Goal: Task Accomplishment & Management: Manage account settings

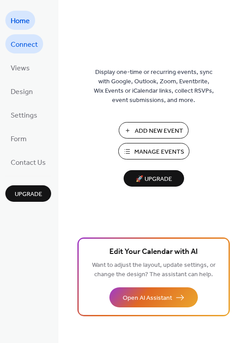
click at [33, 41] on span "Connect" at bounding box center [24, 45] width 27 height 14
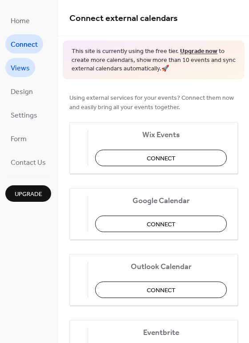
click at [27, 69] on span "Views" at bounding box center [20, 68] width 19 height 14
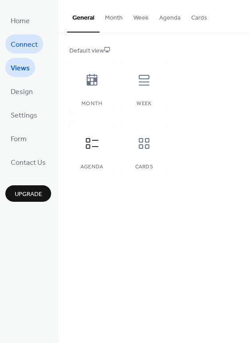
click at [26, 53] on link "Connect" at bounding box center [24, 43] width 38 height 19
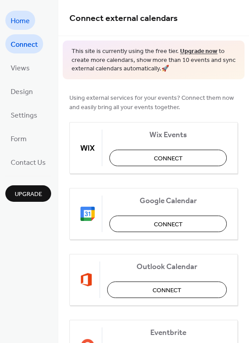
click at [17, 19] on span "Home" at bounding box center [20, 21] width 19 height 14
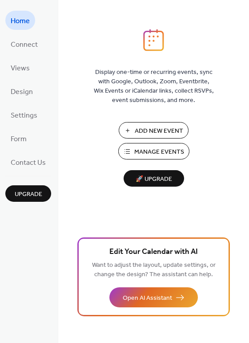
click at [18, 28] on link "Home" at bounding box center [20, 20] width 30 height 19
click at [33, 47] on span "Connect" at bounding box center [24, 45] width 27 height 14
click at [160, 152] on span "Manage Events" at bounding box center [160, 151] width 50 height 9
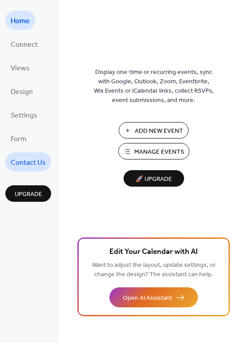
click at [27, 162] on span "Contact Us" at bounding box center [28, 163] width 35 height 14
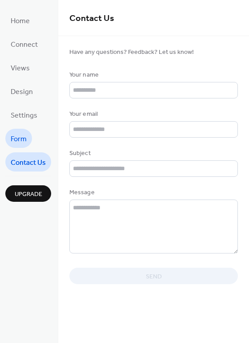
click at [26, 139] on link "Form" at bounding box center [18, 138] width 27 height 19
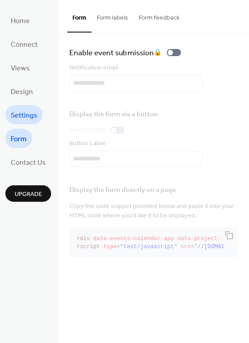
click at [28, 111] on span "Settings" at bounding box center [24, 116] width 27 height 14
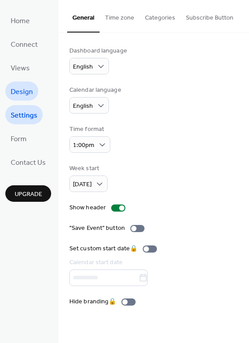
click at [28, 87] on span "Design" at bounding box center [22, 92] width 22 height 14
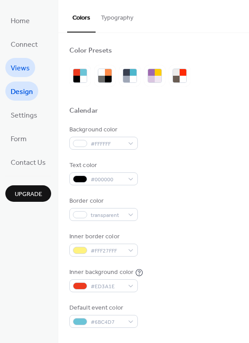
click at [23, 71] on span "Views" at bounding box center [20, 68] width 19 height 14
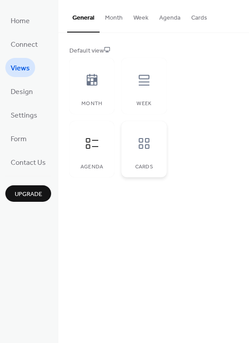
click at [137, 135] on div at bounding box center [144, 143] width 27 height 27
click at [110, 18] on button "Month" at bounding box center [114, 16] width 29 height 32
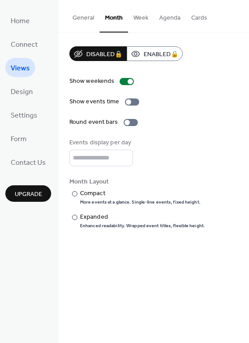
click at [89, 21] on button "General" at bounding box center [83, 16] width 33 height 32
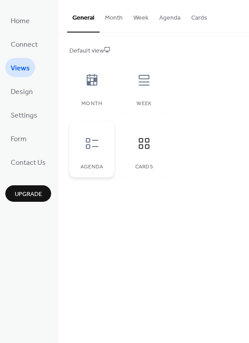
click at [97, 134] on div at bounding box center [92, 143] width 27 height 27
click at [112, 18] on button "Month" at bounding box center [114, 16] width 29 height 32
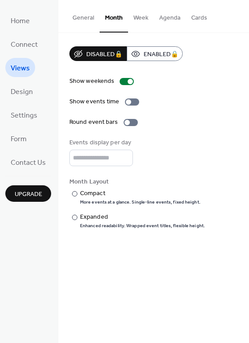
click at [85, 19] on button "General" at bounding box center [83, 16] width 33 height 32
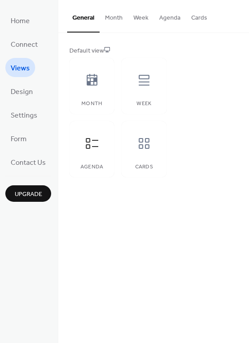
click at [186, 16] on button "Cards" at bounding box center [199, 16] width 27 height 32
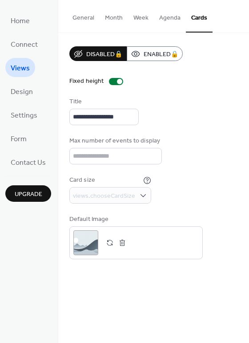
click at [175, 16] on button "Agenda" at bounding box center [170, 16] width 32 height 32
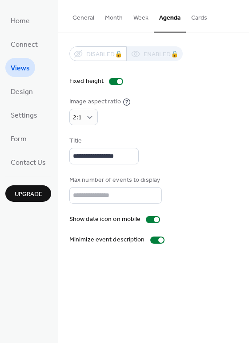
click at [201, 21] on button "Cards" at bounding box center [199, 16] width 27 height 32
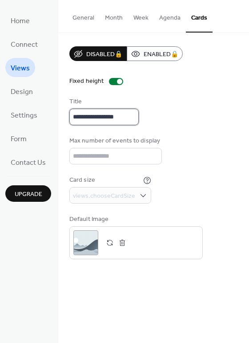
click at [98, 114] on input "**********" at bounding box center [103, 117] width 69 height 16
click at [156, 94] on div "**********" at bounding box center [153, 152] width 169 height 213
click at [86, 13] on button "General" at bounding box center [83, 16] width 33 height 32
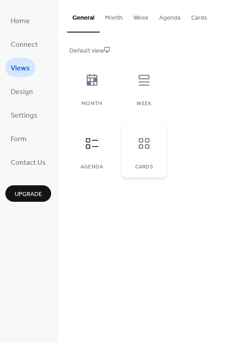
click at [138, 138] on icon at bounding box center [144, 143] width 14 height 14
click at [201, 21] on button "Cards" at bounding box center [199, 16] width 27 height 32
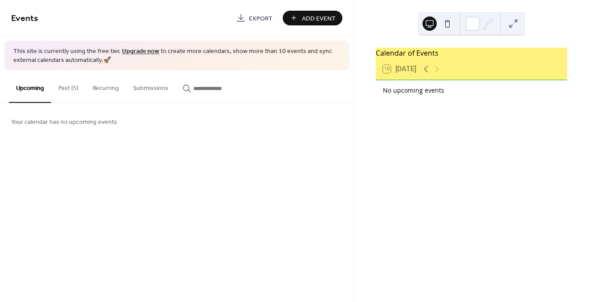
click at [66, 93] on button "Past (5)" at bounding box center [68, 86] width 34 height 32
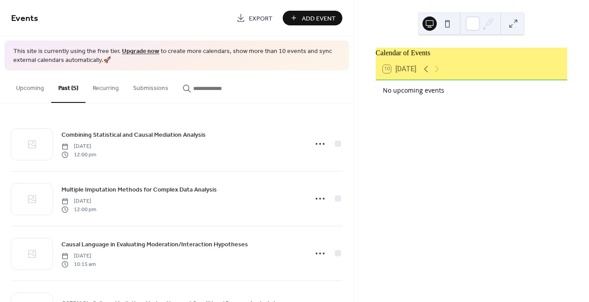
click at [114, 87] on button "Recurring" at bounding box center [106, 86] width 41 height 32
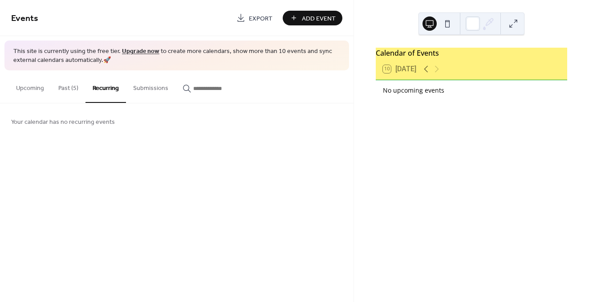
click at [135, 91] on button "Submissions" at bounding box center [150, 86] width 49 height 32
click at [37, 93] on button "Upcoming" at bounding box center [30, 86] width 42 height 32
click at [449, 19] on button at bounding box center [448, 23] width 14 height 14
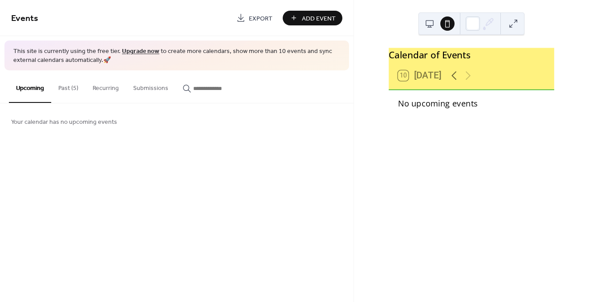
click at [430, 18] on button at bounding box center [430, 23] width 14 height 14
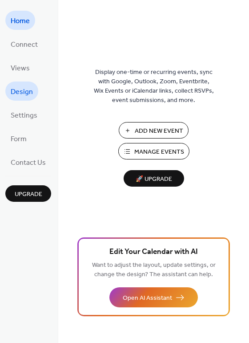
click at [24, 97] on span "Design" at bounding box center [22, 92] width 22 height 14
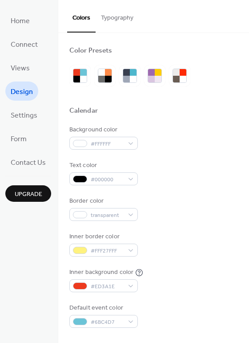
scroll to position [381, 0]
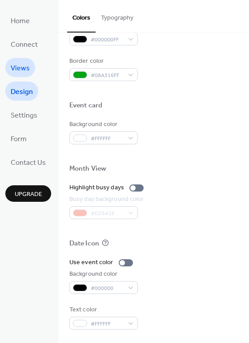
click at [20, 66] on span "Views" at bounding box center [20, 68] width 19 height 14
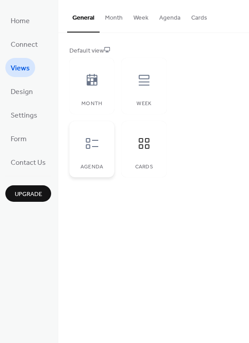
click at [85, 137] on icon at bounding box center [92, 143] width 14 height 14
click at [22, 14] on span "Home" at bounding box center [20, 21] width 19 height 14
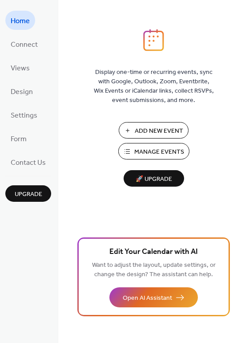
click at [159, 151] on span "Manage Events" at bounding box center [160, 151] width 50 height 9
click at [160, 134] on span "Add New Event" at bounding box center [159, 130] width 49 height 9
click at [139, 125] on button "Add New Event" at bounding box center [154, 130] width 70 height 16
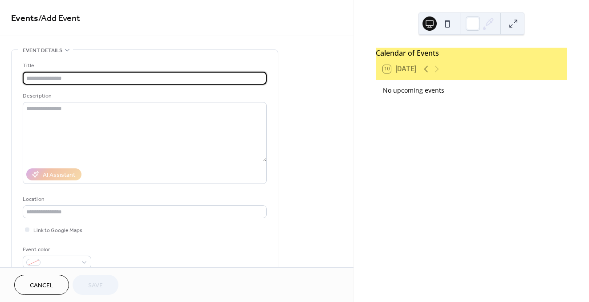
click at [86, 75] on input "text" at bounding box center [145, 78] width 244 height 13
type input "*******"
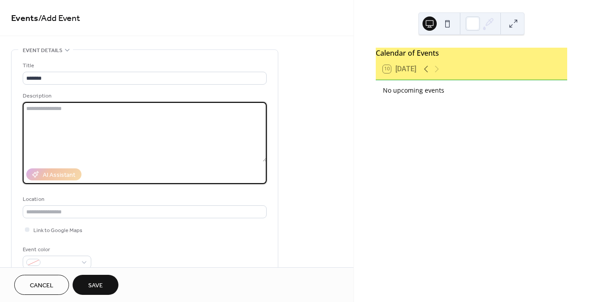
click at [51, 103] on textarea at bounding box center [145, 132] width 244 height 60
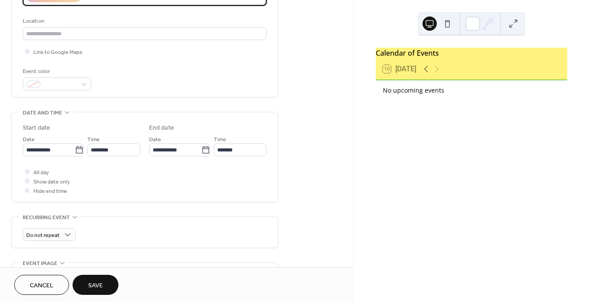
scroll to position [184, 0]
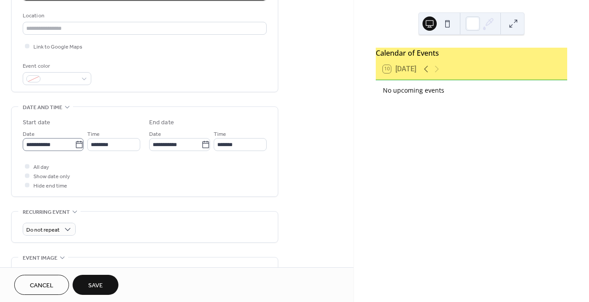
type textarea "*******"
click at [66, 141] on input "**********" at bounding box center [49, 144] width 52 height 13
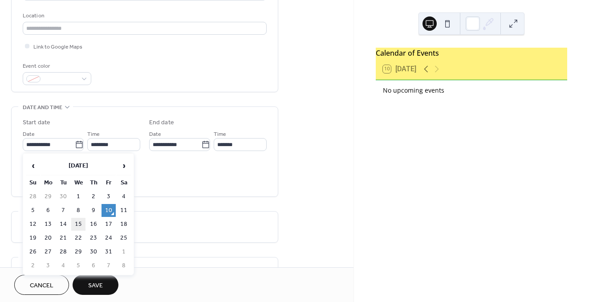
click at [79, 225] on td "15" at bounding box center [78, 224] width 14 height 13
type input "**********"
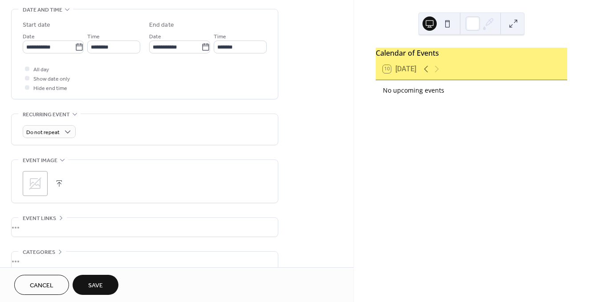
scroll to position [298, 0]
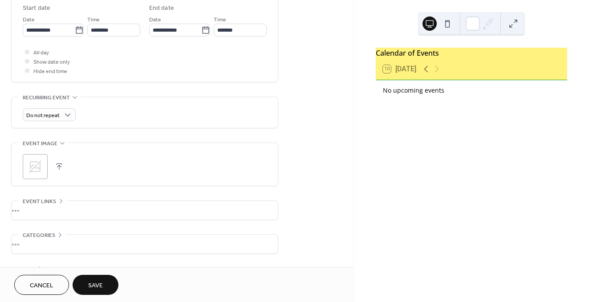
click at [60, 122] on div "Do not repeat" at bounding box center [145, 112] width 244 height 31
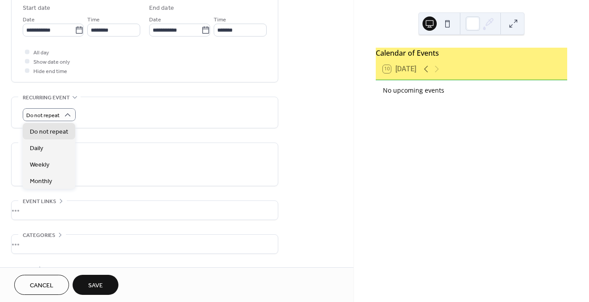
click at [92, 282] on span "Save" at bounding box center [95, 285] width 15 height 9
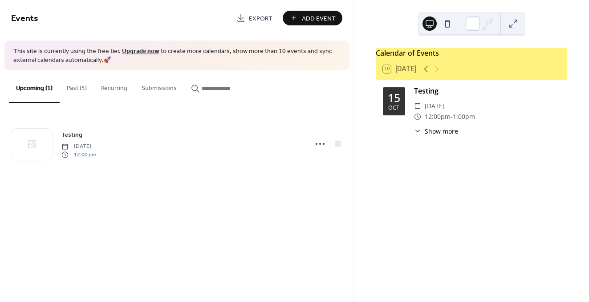
click at [314, 20] on span "Add Event" at bounding box center [319, 18] width 34 height 9
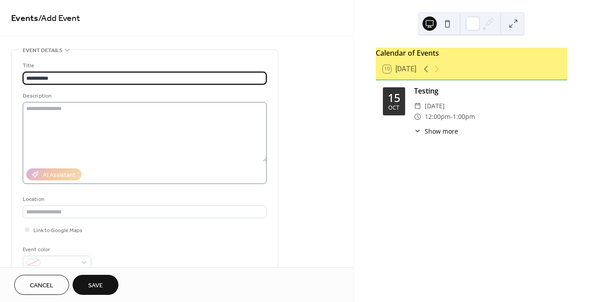
type input "**********"
click at [117, 121] on textarea at bounding box center [145, 132] width 244 height 60
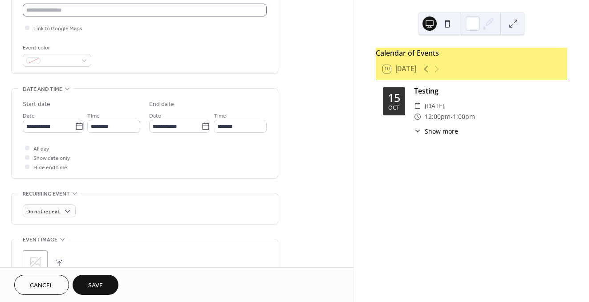
scroll to position [222, 0]
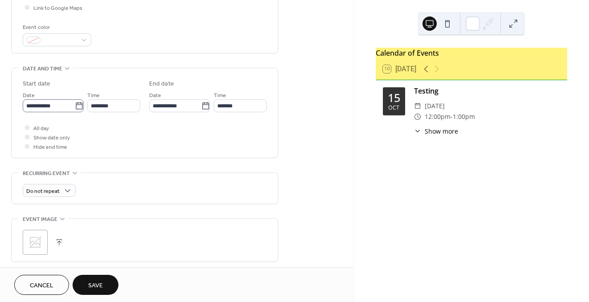
type textarea "*"
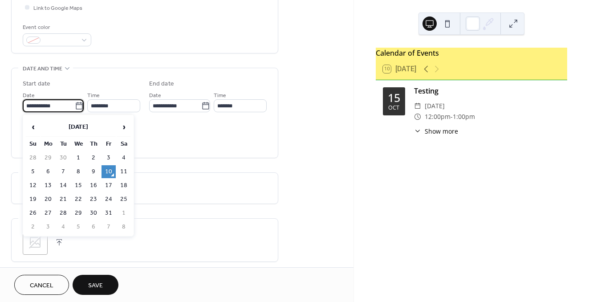
click at [65, 108] on input "**********" at bounding box center [49, 105] width 52 height 13
click at [82, 196] on td "22" at bounding box center [78, 199] width 14 height 13
type input "**********"
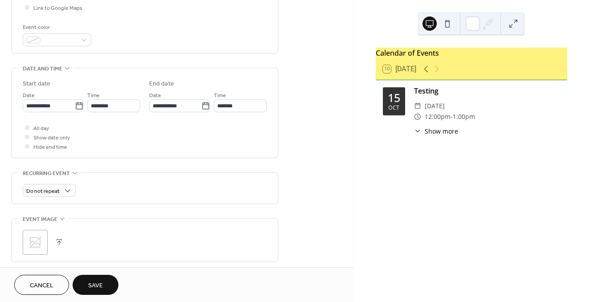
click at [97, 282] on span "Save" at bounding box center [95, 285] width 15 height 9
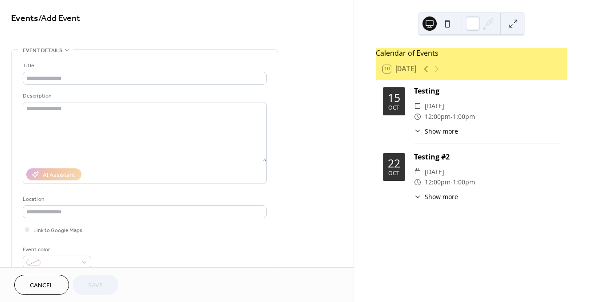
click at [72, 67] on div "Title" at bounding box center [144, 65] width 242 height 9
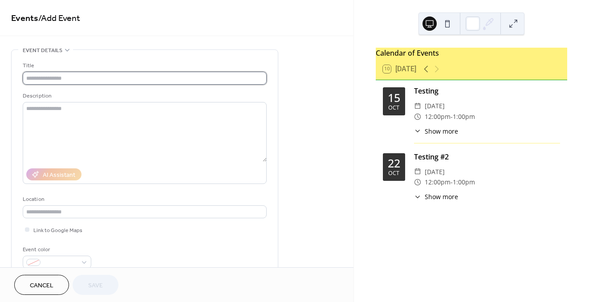
click at [69, 75] on input "text" at bounding box center [145, 78] width 244 height 13
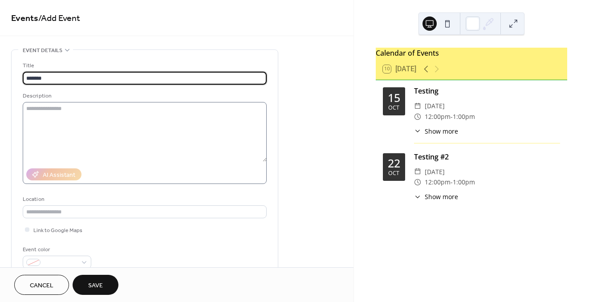
type input "*******"
click at [101, 162] on label at bounding box center [145, 143] width 244 height 82
click at [101, 162] on textarea at bounding box center [145, 132] width 244 height 60
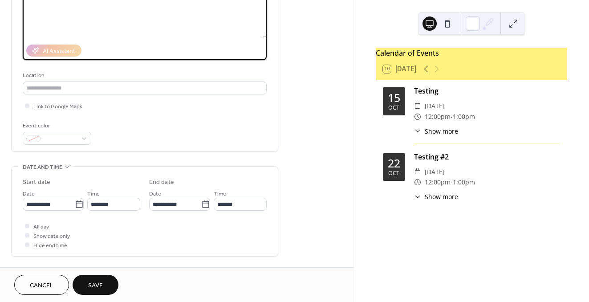
scroll to position [103, 0]
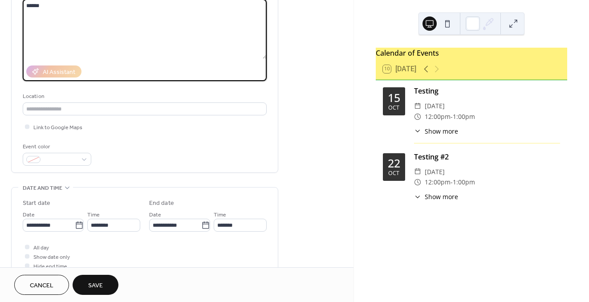
type textarea "******"
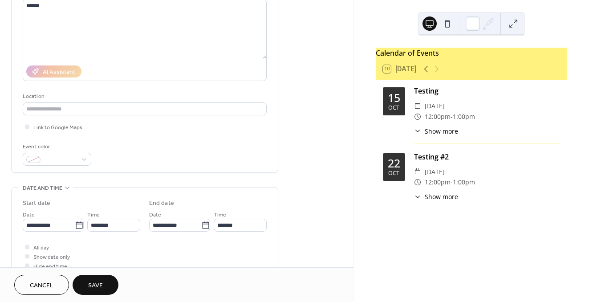
click at [93, 287] on span "Save" at bounding box center [95, 285] width 15 height 9
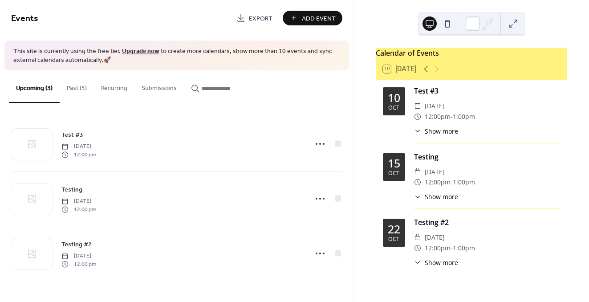
click at [423, 131] on div "​ Show more" at bounding box center [436, 130] width 44 height 9
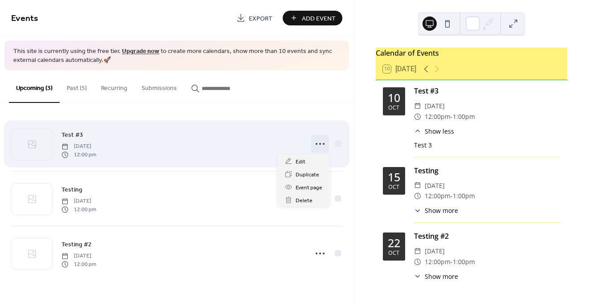
click at [323, 143] on circle at bounding box center [324, 144] width 2 height 2
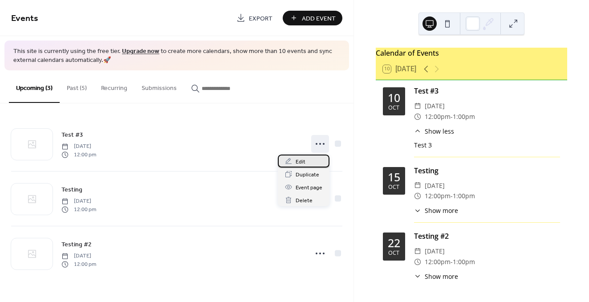
click at [312, 163] on div "Edit" at bounding box center [304, 161] width 52 height 13
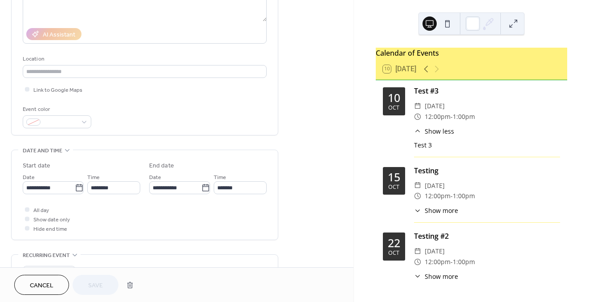
scroll to position [133, 0]
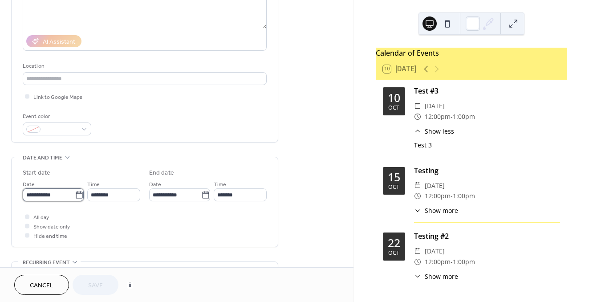
click at [61, 196] on input "**********" at bounding box center [49, 194] width 52 height 13
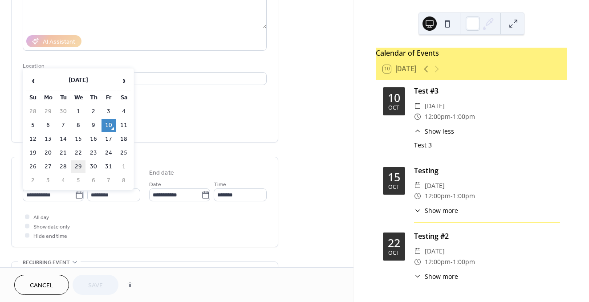
click at [80, 161] on td "29" at bounding box center [78, 166] width 14 height 13
type input "**********"
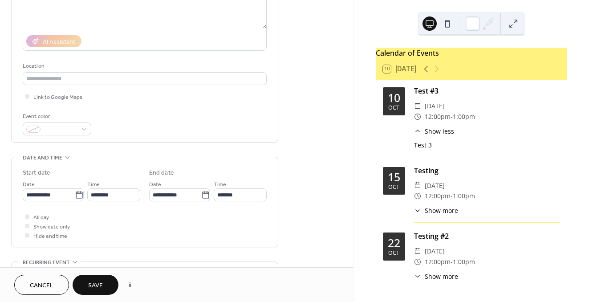
click at [86, 279] on button "Save" at bounding box center [96, 285] width 46 height 20
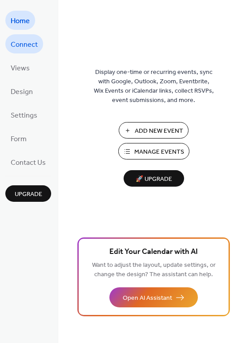
click at [28, 41] on span "Connect" at bounding box center [24, 45] width 27 height 14
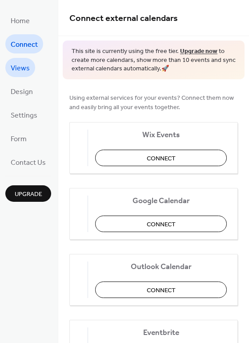
click at [26, 62] on span "Views" at bounding box center [20, 68] width 19 height 14
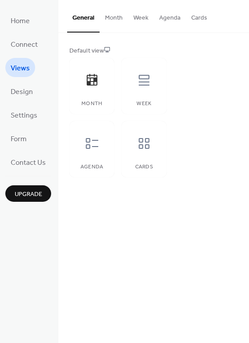
click at [110, 19] on button "Month" at bounding box center [114, 16] width 29 height 32
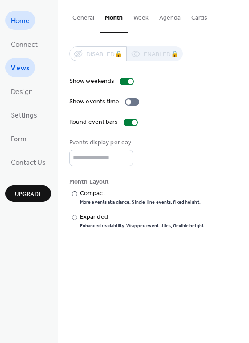
click at [26, 22] on span "Home" at bounding box center [20, 21] width 19 height 14
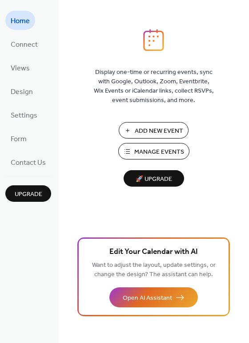
click at [151, 147] on span "Manage Events" at bounding box center [160, 151] width 50 height 9
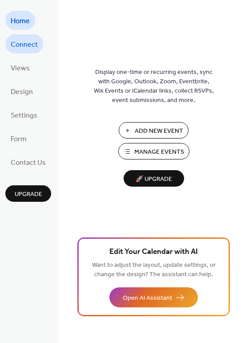
click at [16, 45] on span "Connect" at bounding box center [24, 45] width 27 height 14
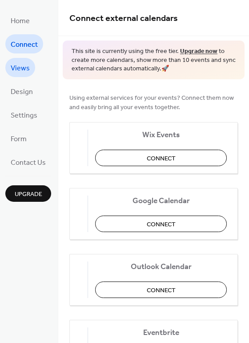
click at [18, 61] on span "Views" at bounding box center [20, 68] width 19 height 14
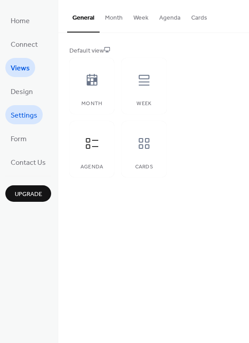
click at [25, 113] on span "Settings" at bounding box center [24, 116] width 27 height 14
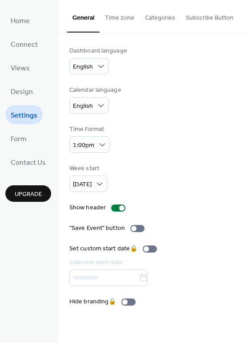
click at [152, 15] on button "Categories" at bounding box center [160, 16] width 41 height 32
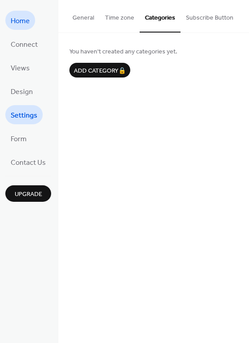
click at [21, 19] on span "Home" at bounding box center [20, 21] width 19 height 14
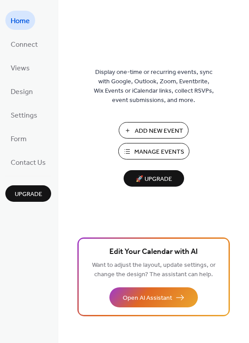
click at [155, 147] on span "Manage Events" at bounding box center [160, 151] width 50 height 9
click at [34, 40] on span "Connect" at bounding box center [24, 45] width 27 height 14
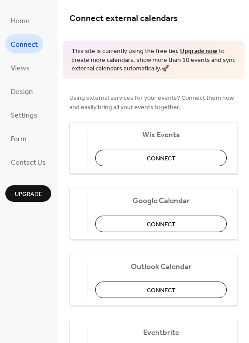
click at [28, 80] on ul "Home Connect Views Design Settings Form Contact Us" at bounding box center [28, 91] width 46 height 161
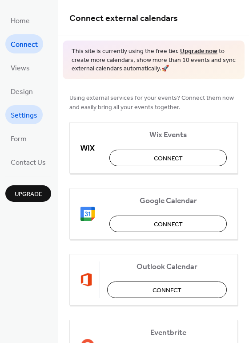
click at [24, 119] on span "Settings" at bounding box center [24, 116] width 27 height 14
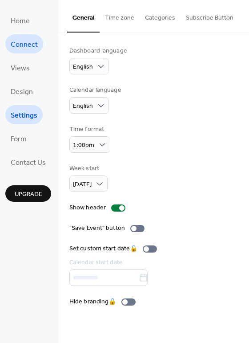
click at [8, 49] on link "Connect" at bounding box center [24, 43] width 38 height 19
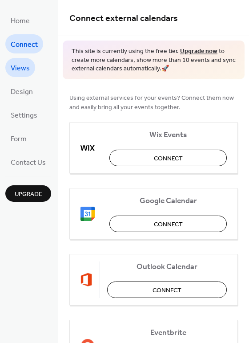
click at [14, 69] on span "Views" at bounding box center [20, 68] width 19 height 14
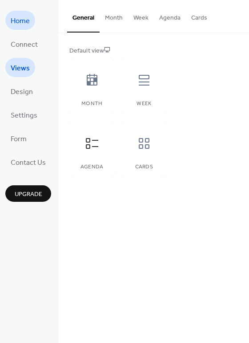
click at [21, 23] on span "Home" at bounding box center [20, 21] width 19 height 14
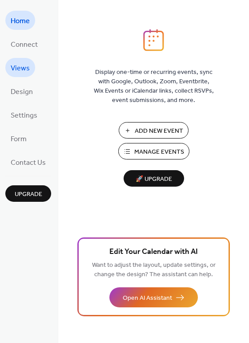
click at [22, 62] on span "Views" at bounding box center [20, 68] width 19 height 14
